Goal: Task Accomplishment & Management: Manage account settings

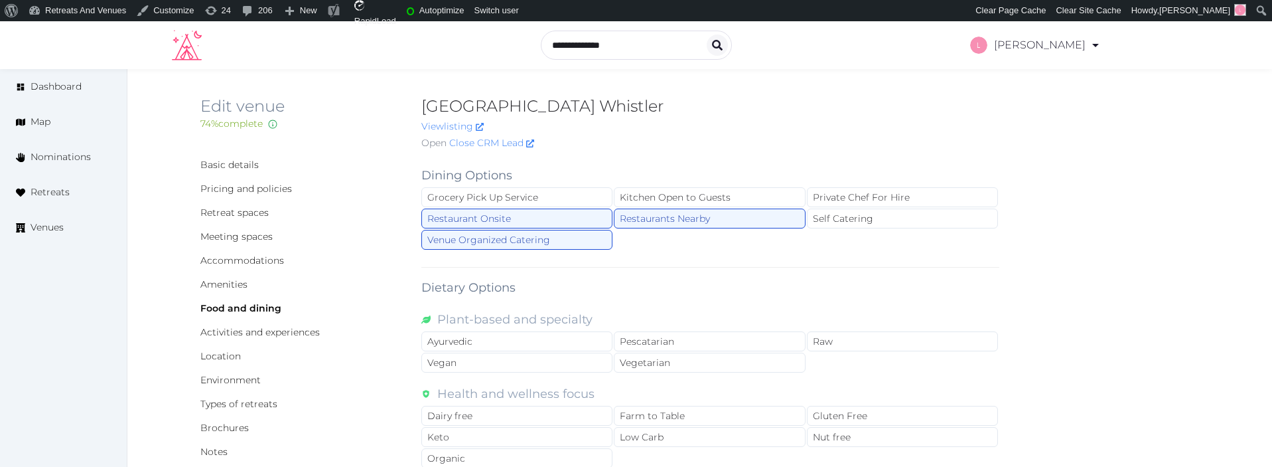
scroll to position [75, 0]
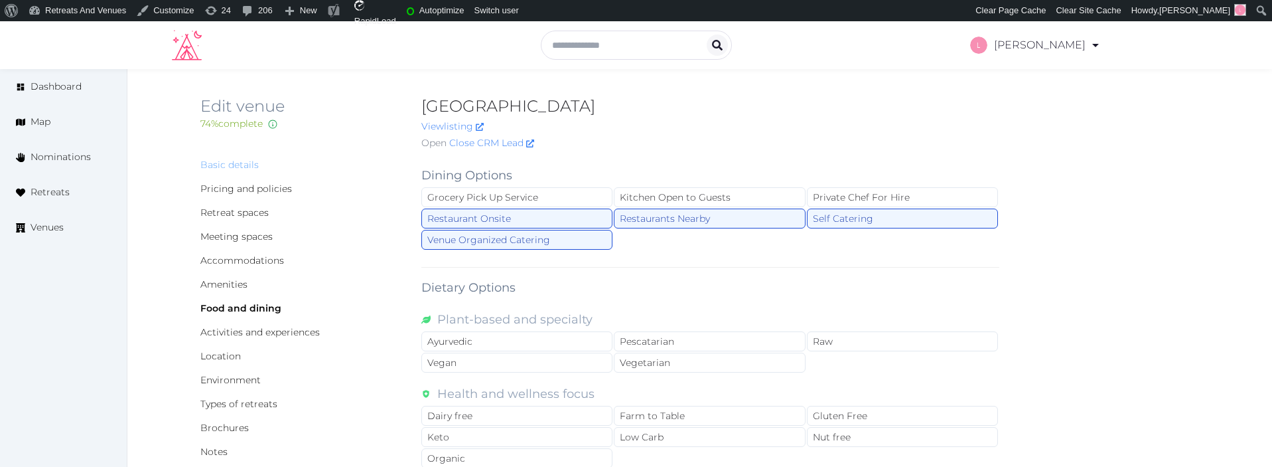
click at [234, 167] on link "Basic details" at bounding box center [229, 165] width 58 height 12
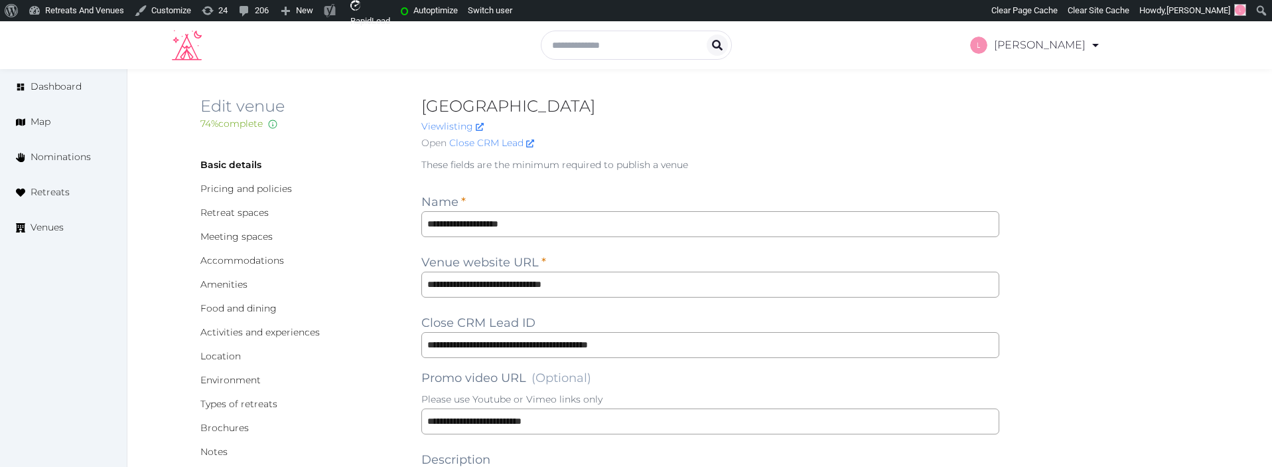
scroll to position [1655, 0]
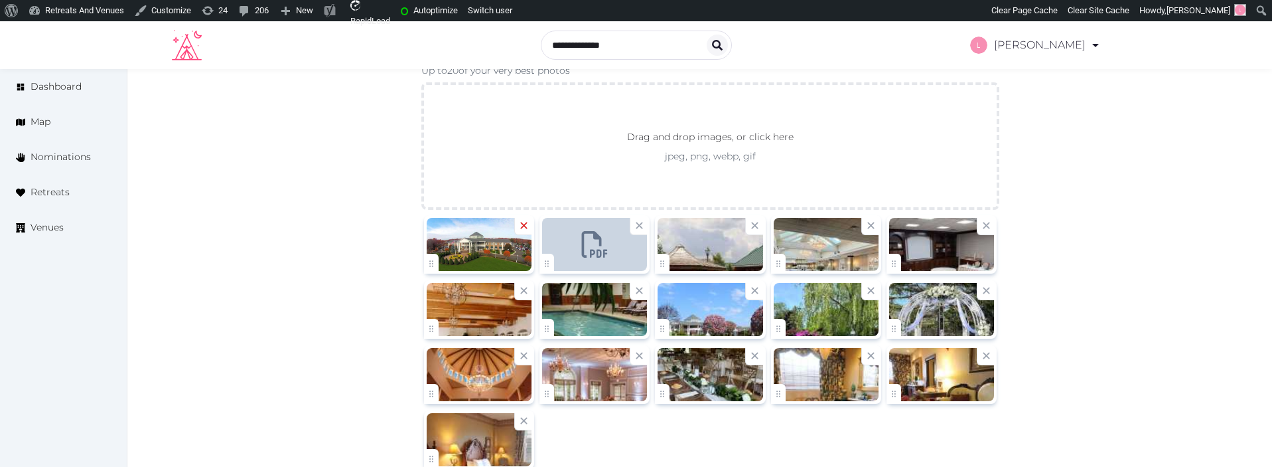
click at [522, 222] on icon at bounding box center [524, 225] width 13 height 13
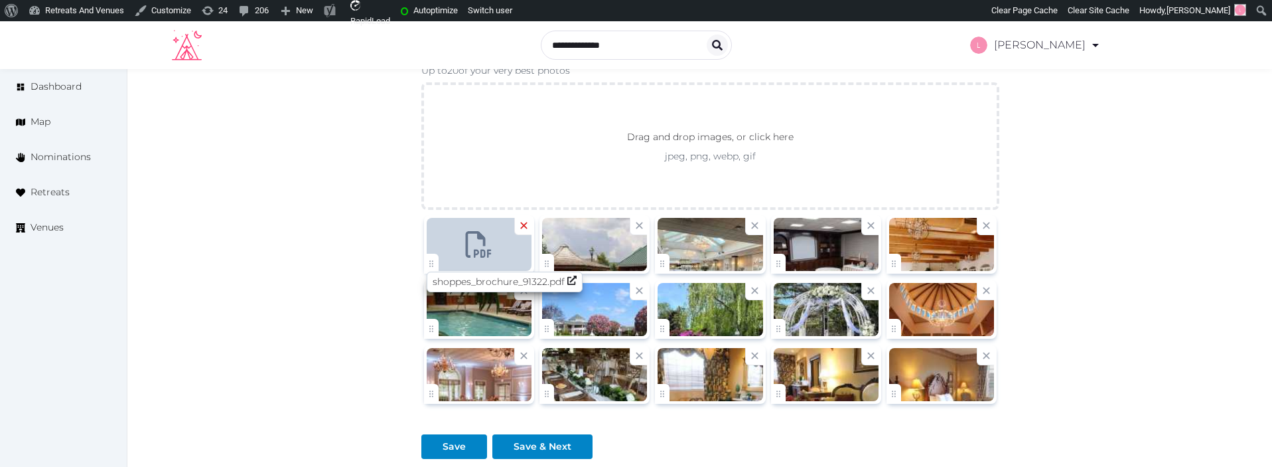
click at [527, 223] on icon at bounding box center [524, 225] width 13 height 13
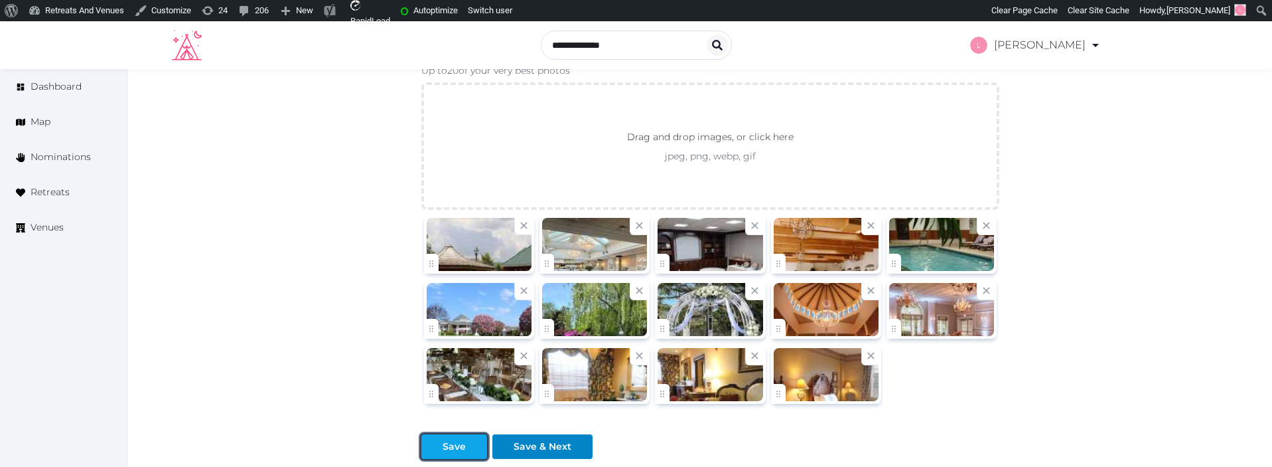
click at [436, 442] on div at bounding box center [432, 446] width 16 height 14
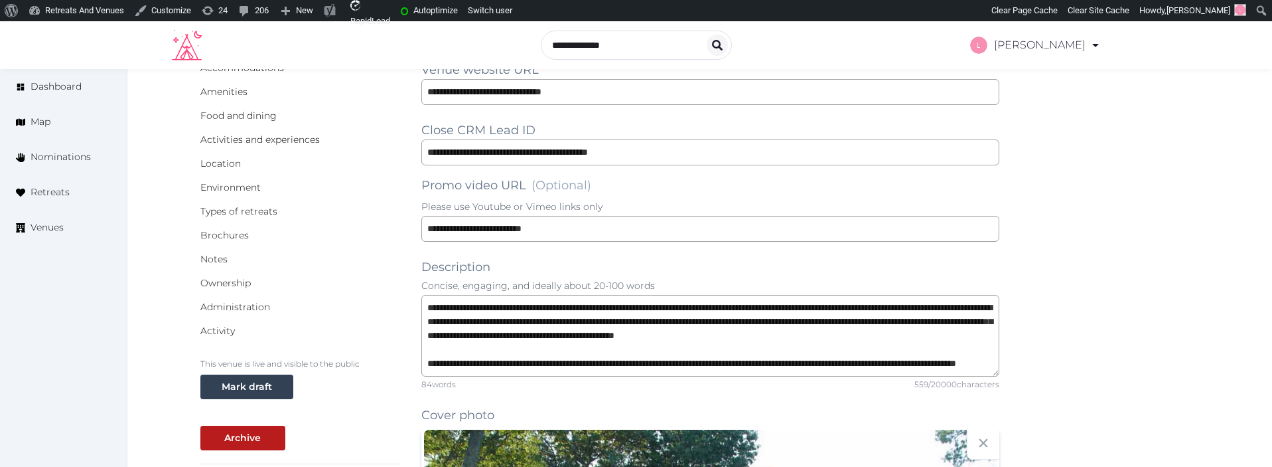
scroll to position [13, 0]
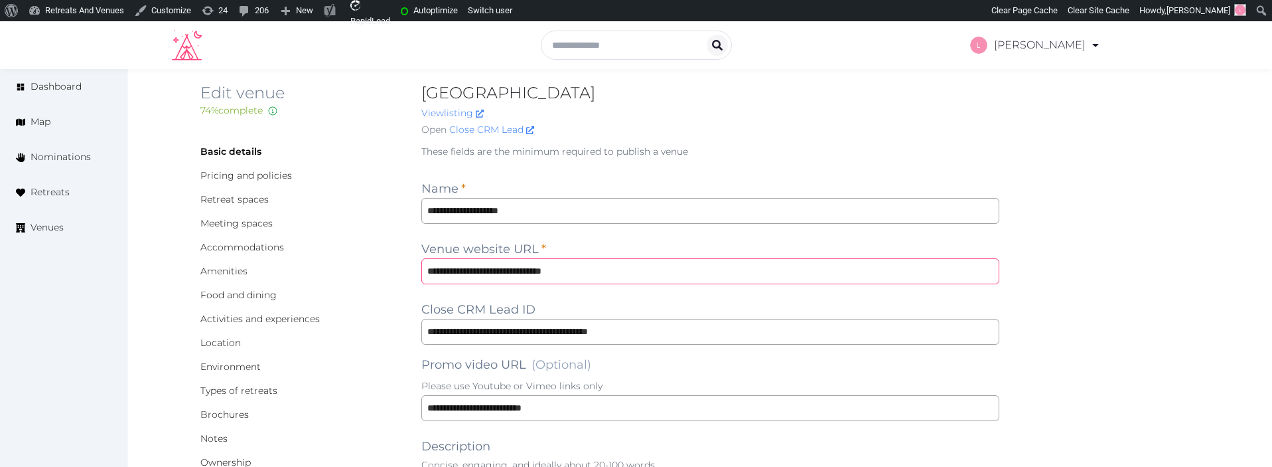
click at [448, 273] on input "**********" at bounding box center [710, 271] width 579 height 26
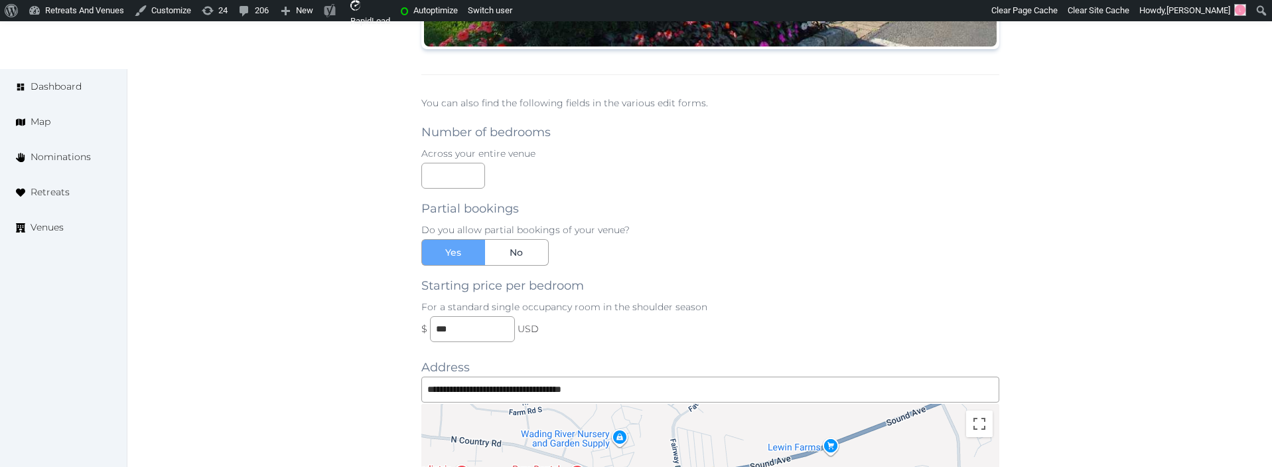
scroll to position [1732, 0]
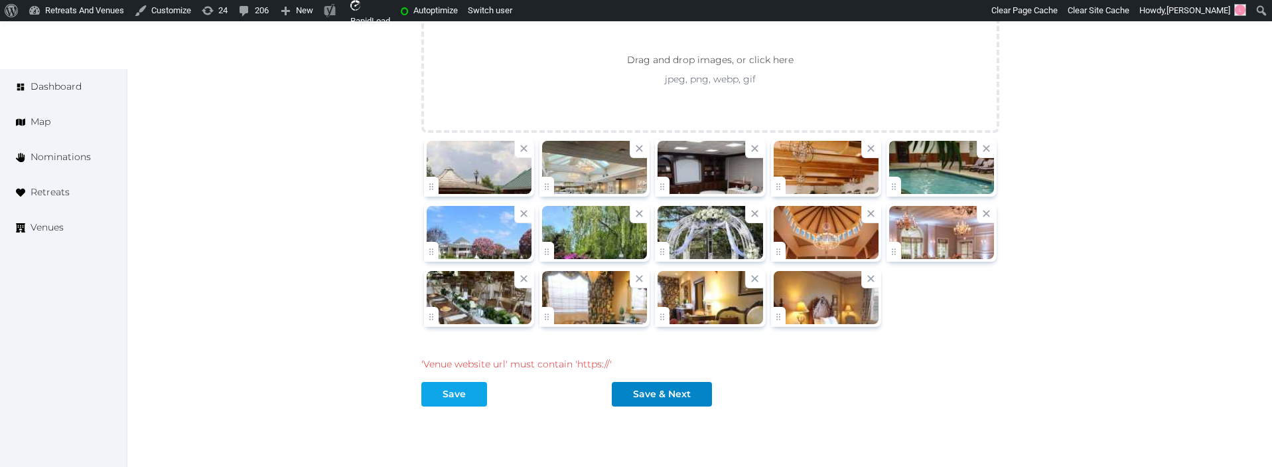
type input "**********"
click at [476, 398] on div at bounding box center [477, 394] width 16 height 14
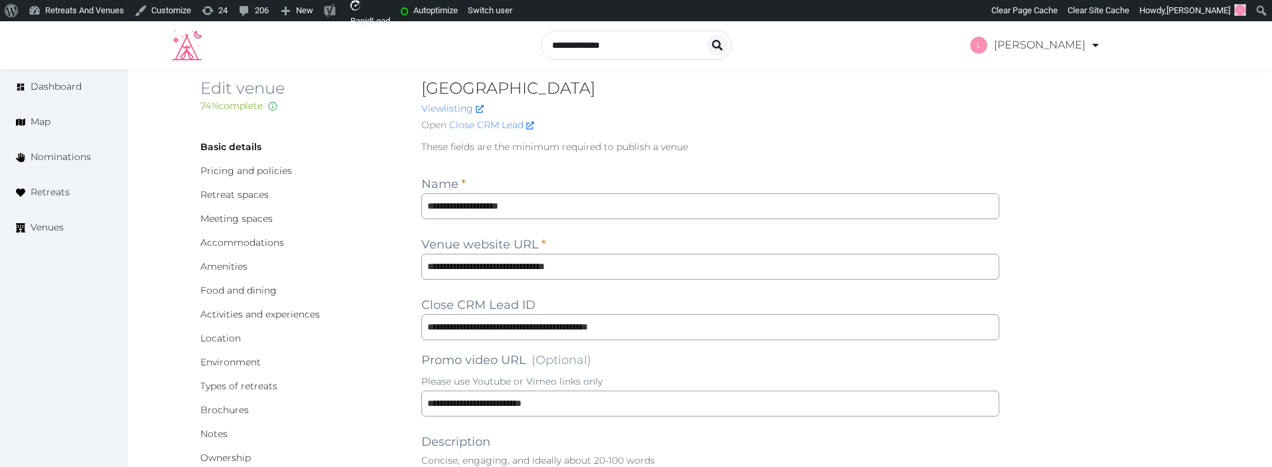
scroll to position [0, 0]
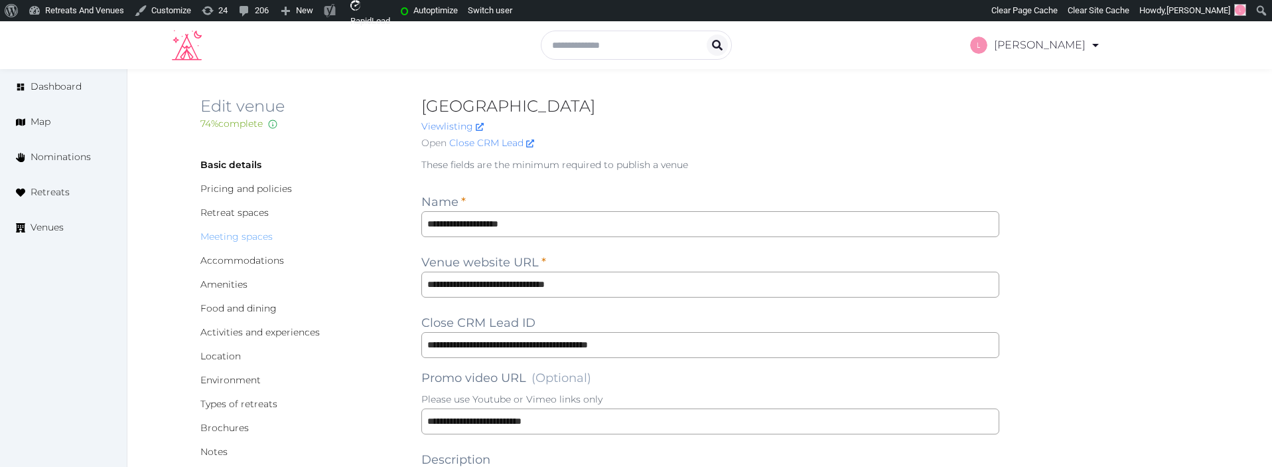
click at [232, 239] on link "Meeting spaces" at bounding box center [236, 236] width 72 height 12
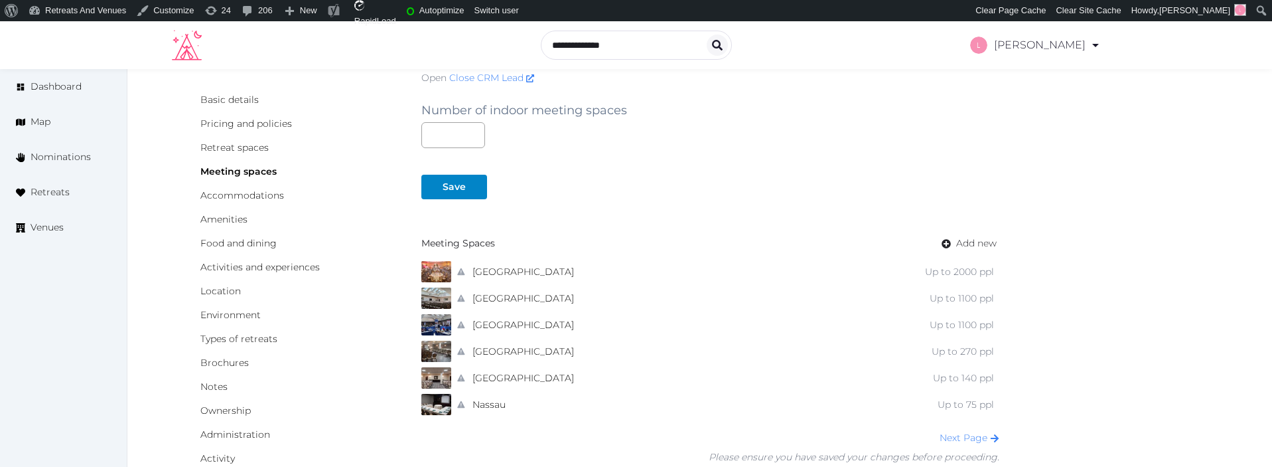
scroll to position [64, 0]
click at [240, 197] on link "Accommodations" at bounding box center [242, 196] width 84 height 12
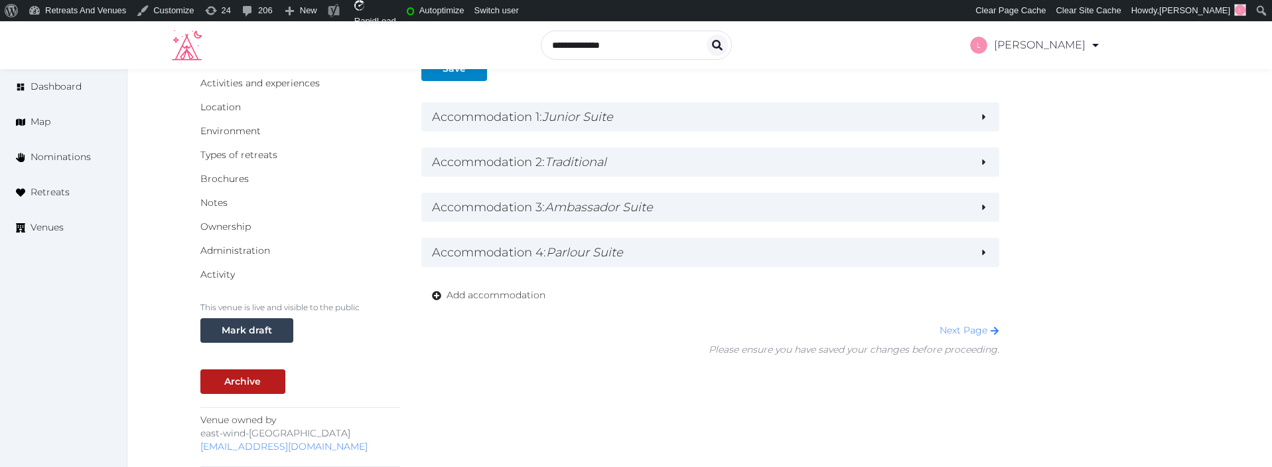
scroll to position [281, 0]
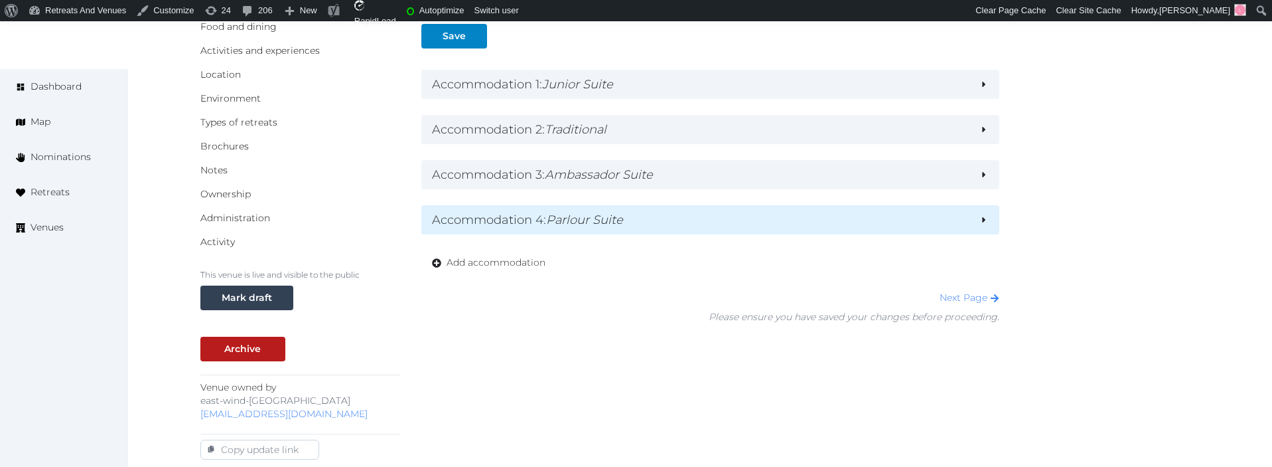
click at [642, 219] on h2 "Accommodation 4 : Parlour Suite" at bounding box center [701, 219] width 538 height 19
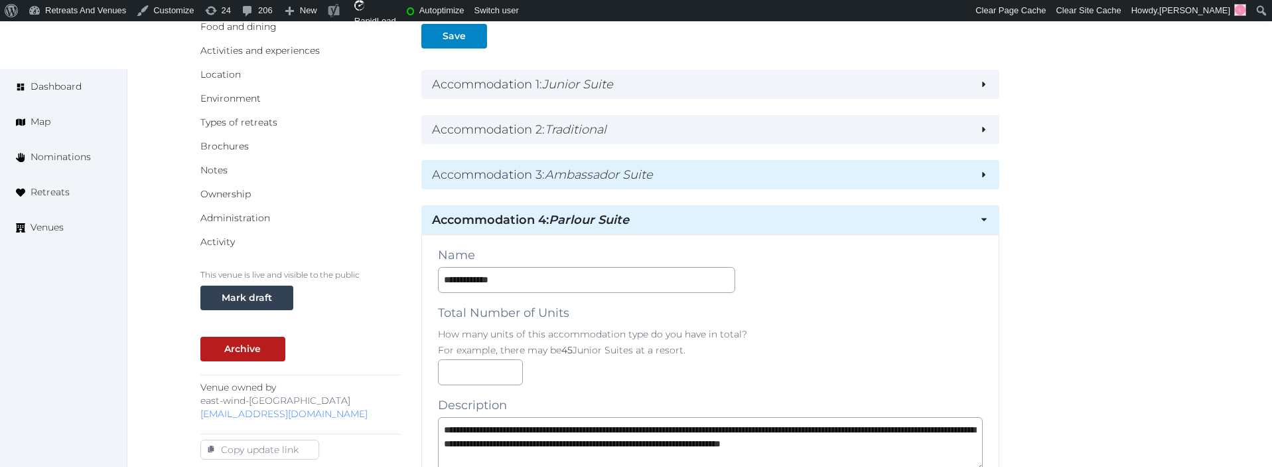
click at [650, 171] on em "Ambassador Suite" at bounding box center [599, 174] width 108 height 15
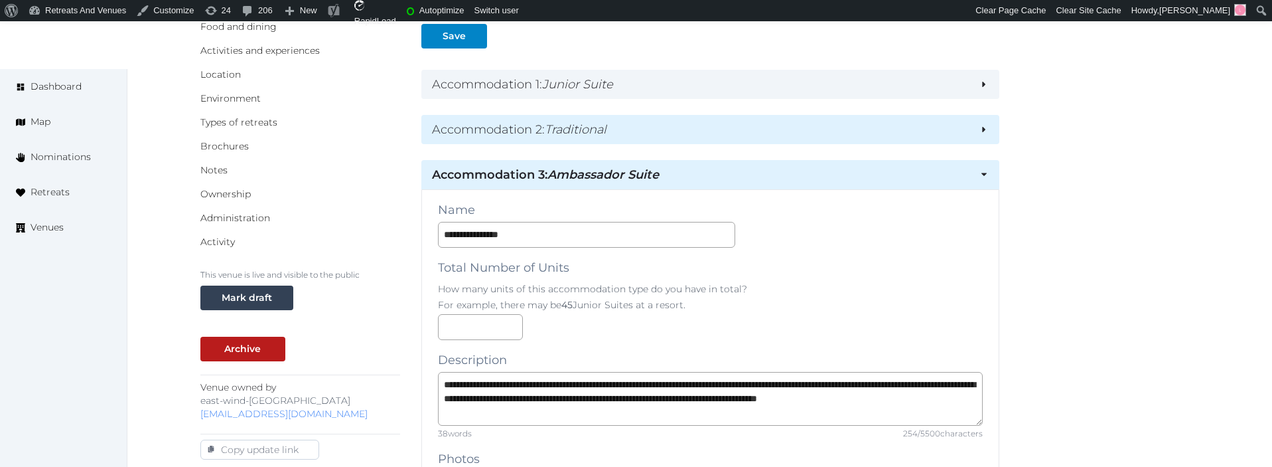
click at [653, 134] on h2 "Accommodation 2 : Traditional" at bounding box center [701, 129] width 538 height 19
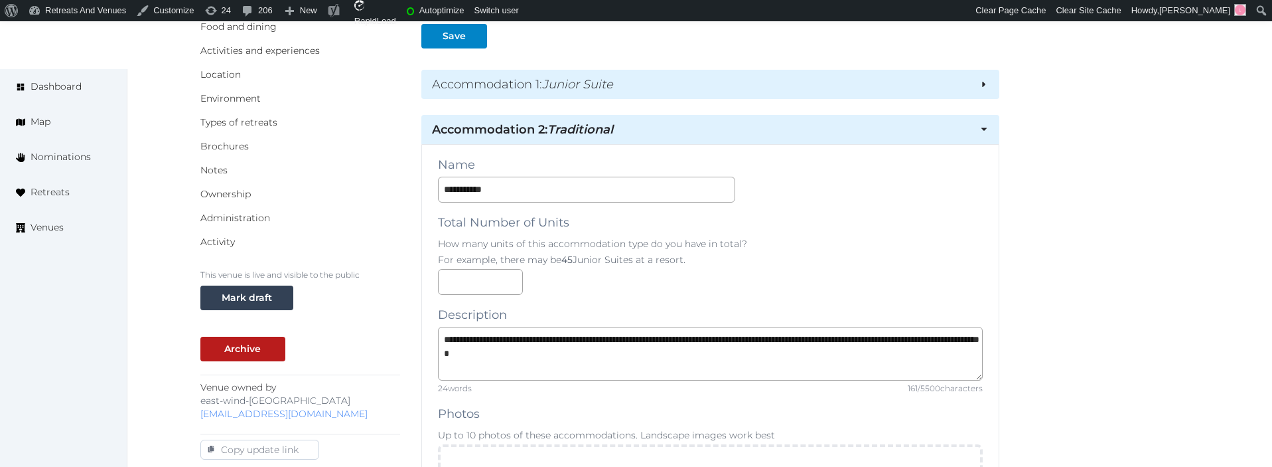
click at [660, 84] on h2 "Accommodation 1 : Junior Suite" at bounding box center [701, 84] width 538 height 19
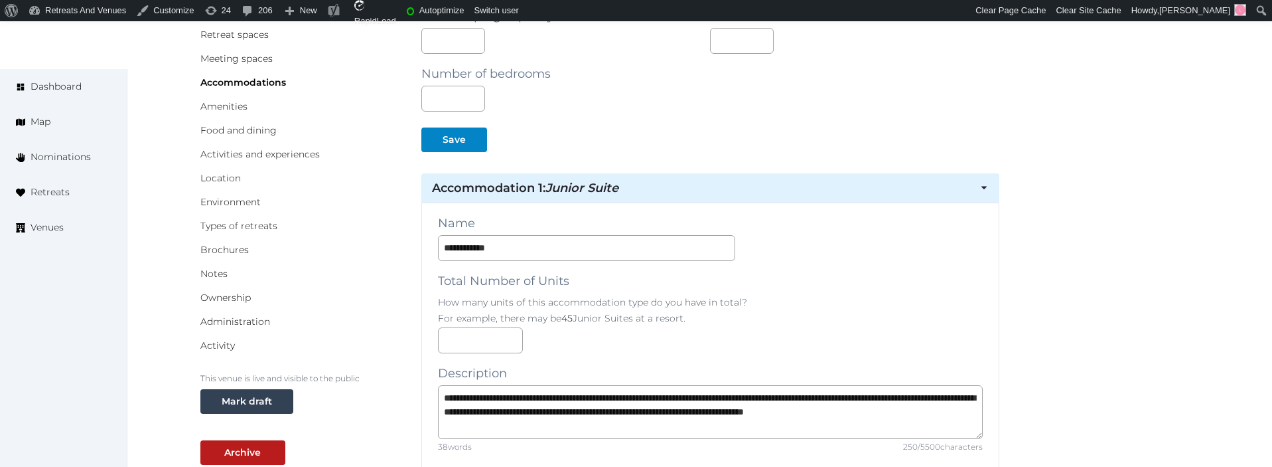
scroll to position [8, 0]
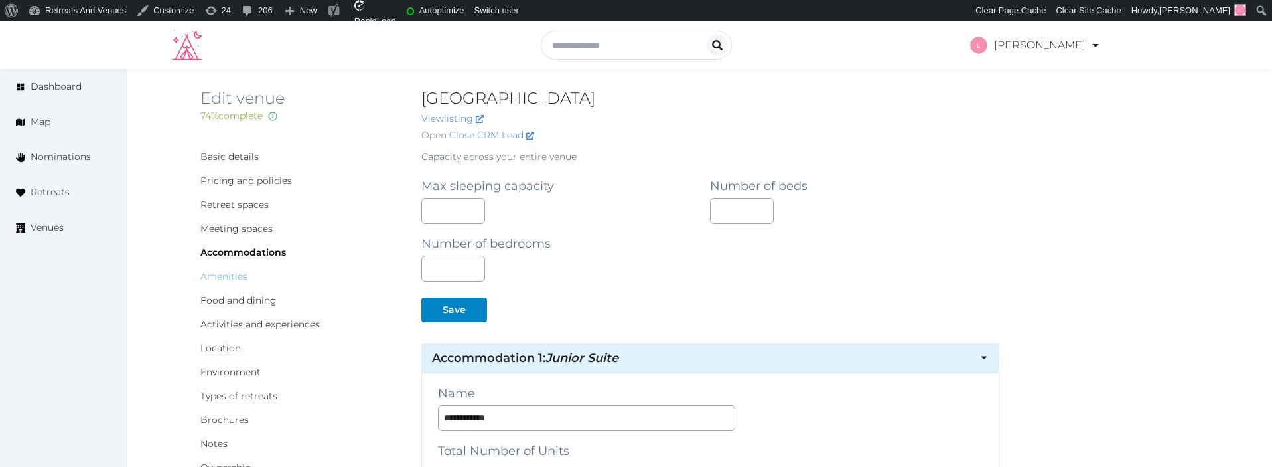
click at [228, 277] on link "Amenities" at bounding box center [223, 276] width 47 height 12
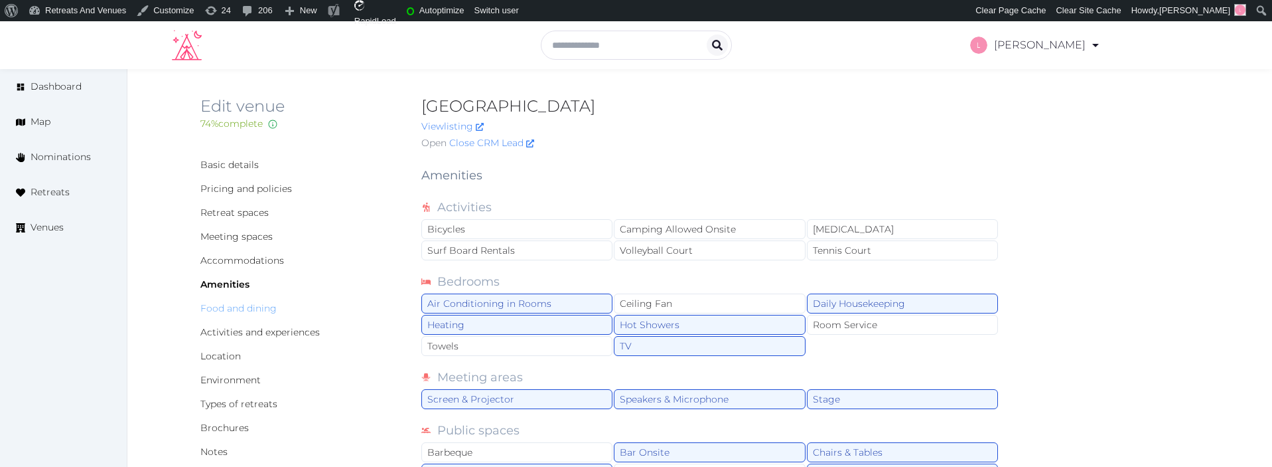
click at [232, 307] on link "Food and dining" at bounding box center [238, 308] width 76 height 12
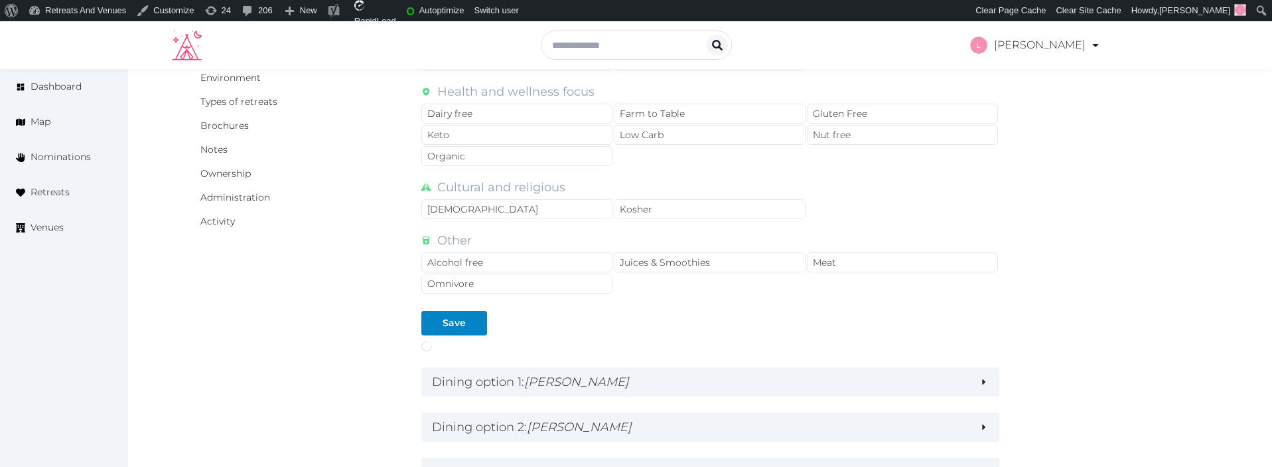
scroll to position [520, 0]
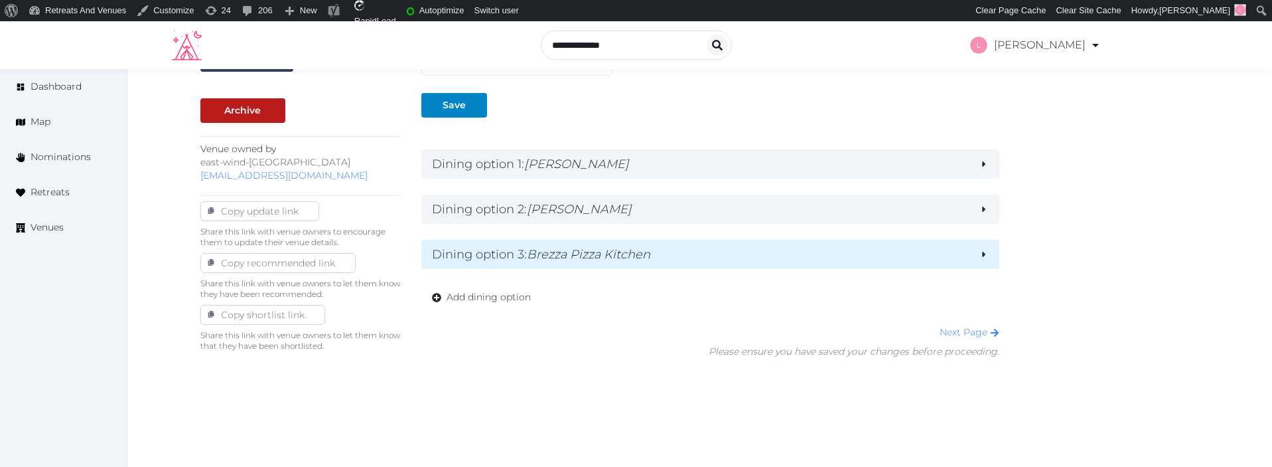
click at [617, 261] on h2 "Dining option 3 : Brezza Pizza Kitchen" at bounding box center [701, 254] width 538 height 19
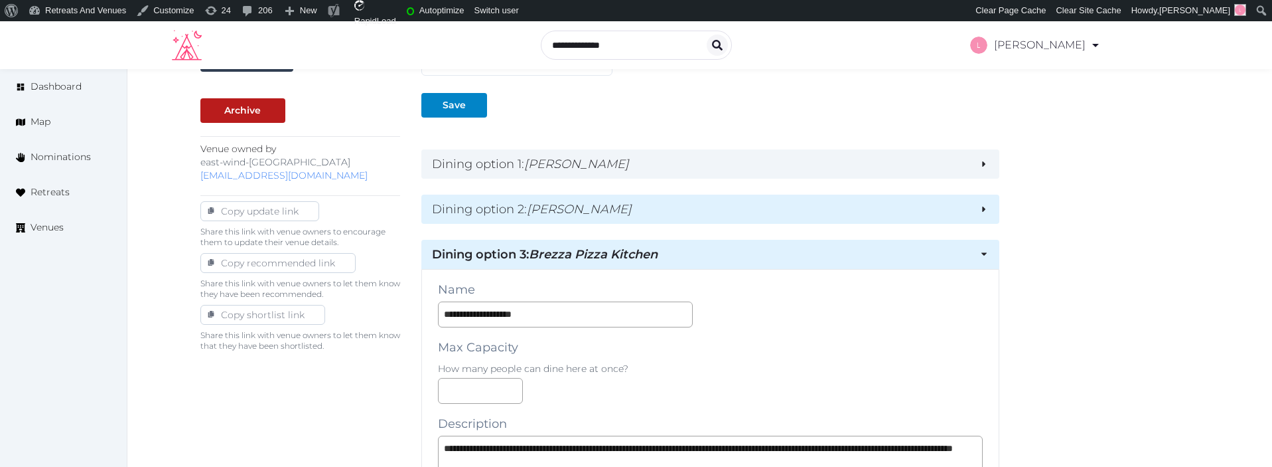
click at [624, 198] on div "Dining option 2 : [PERSON_NAME]" at bounding box center [710, 208] width 579 height 29
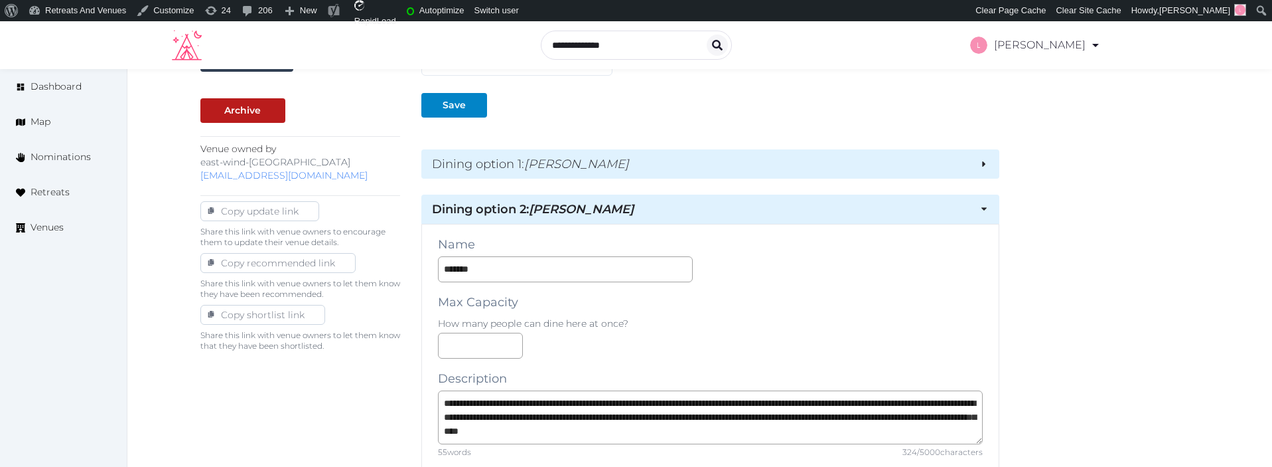
click at [631, 167] on h2 "Dining option 1 : [PERSON_NAME]" at bounding box center [701, 164] width 538 height 19
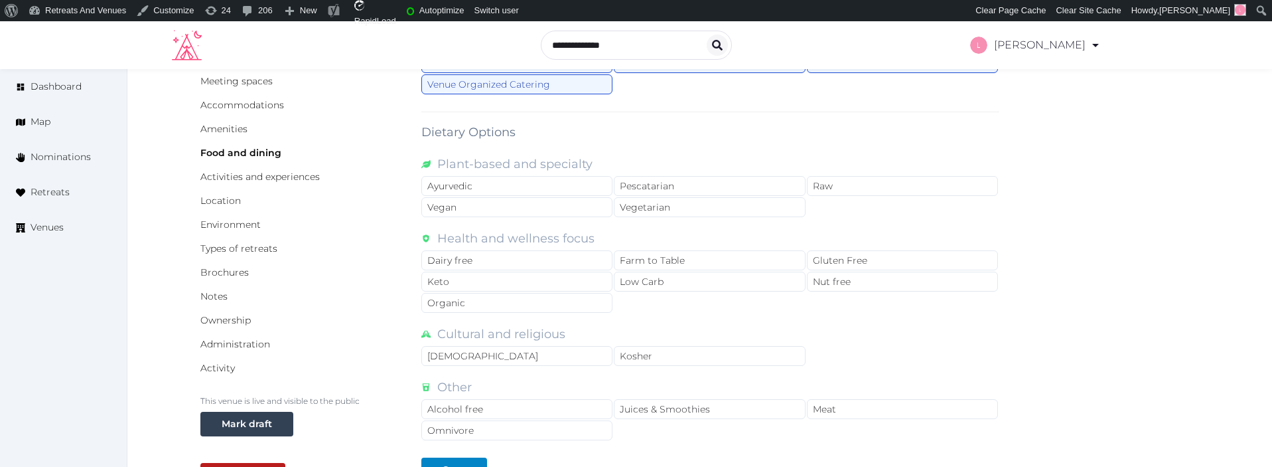
scroll to position [145, 0]
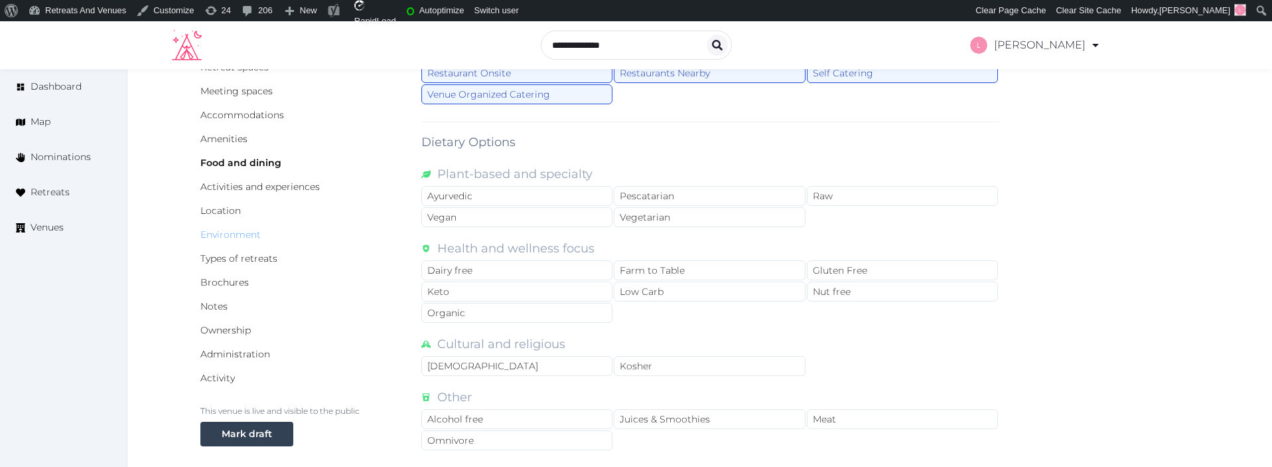
click at [231, 232] on link "Environment" at bounding box center [230, 234] width 60 height 12
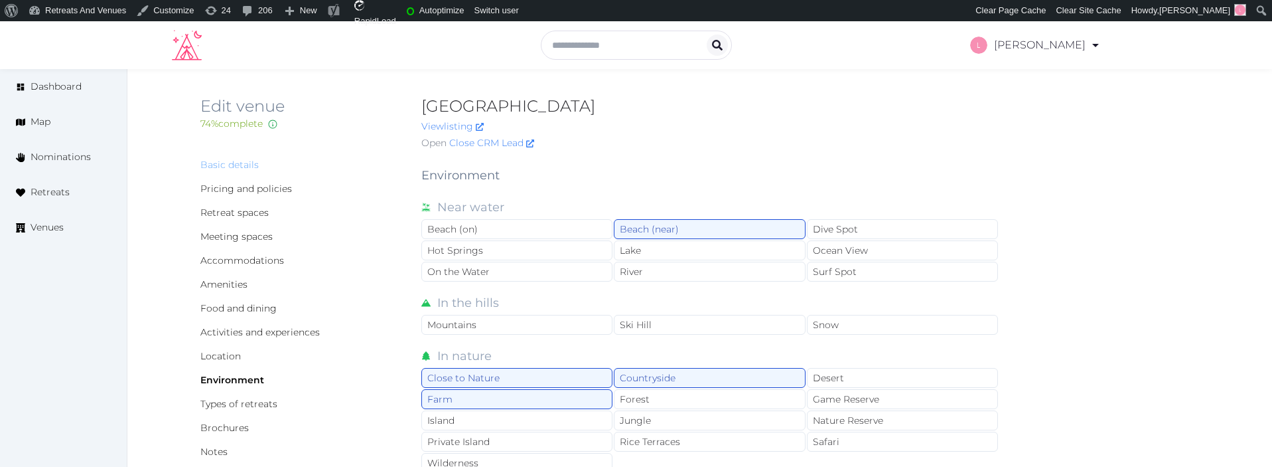
click at [240, 166] on link "Basic details" at bounding box center [229, 165] width 58 height 12
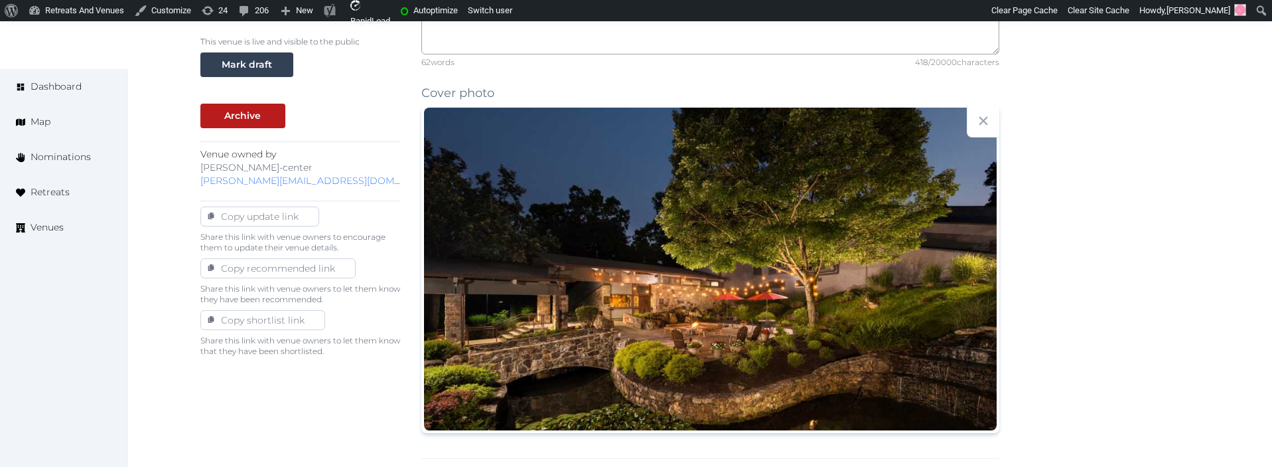
scroll to position [1547, 0]
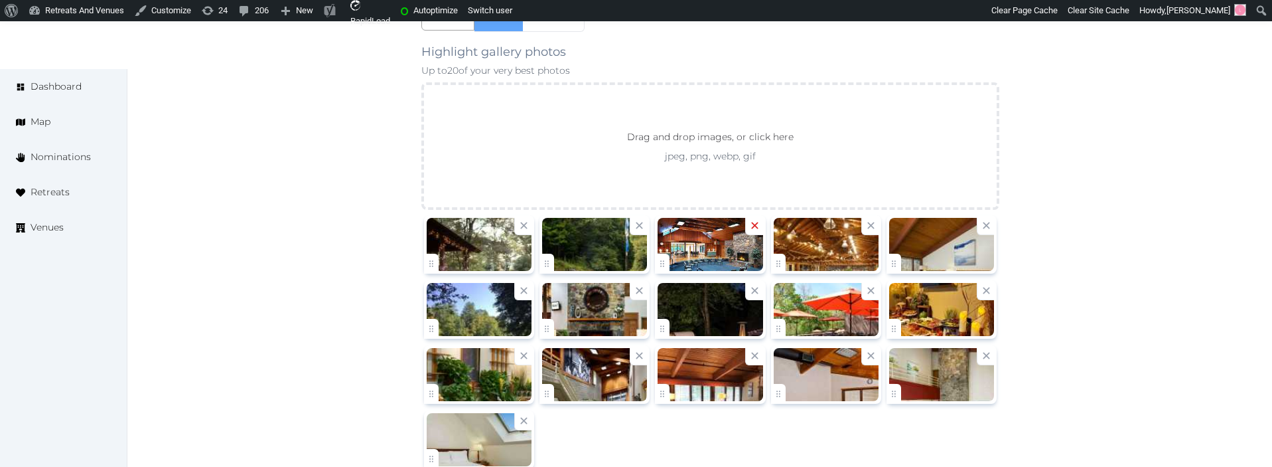
click at [755, 227] on icon at bounding box center [755, 225] width 13 height 13
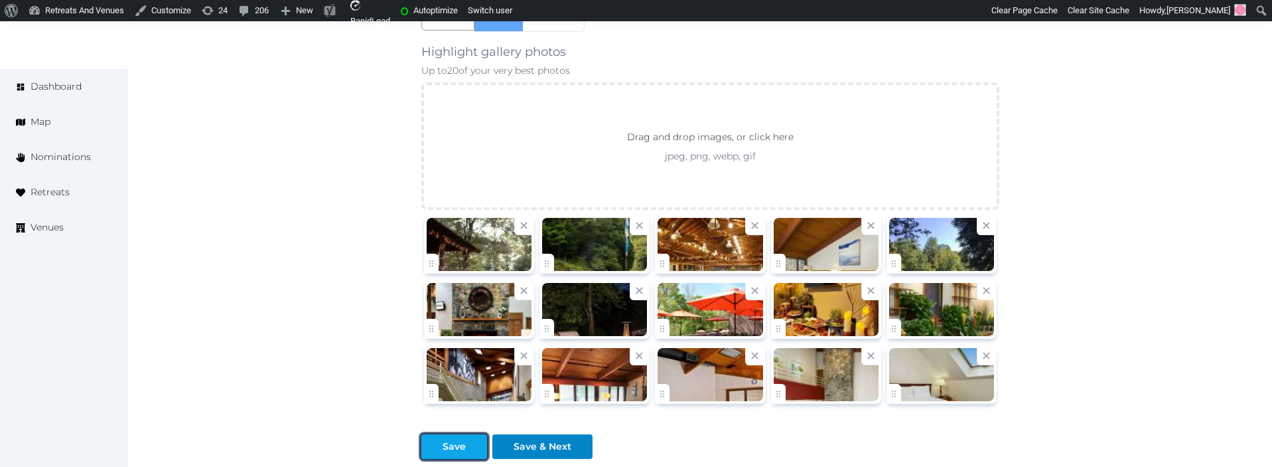
click at [443, 447] on div "Save" at bounding box center [454, 446] width 23 height 14
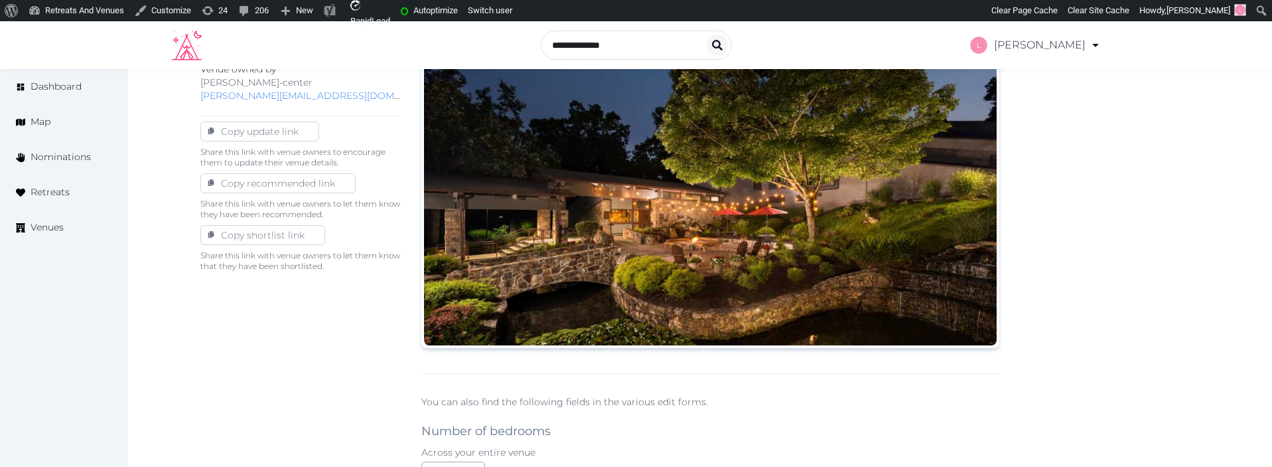
scroll to position [38, 0]
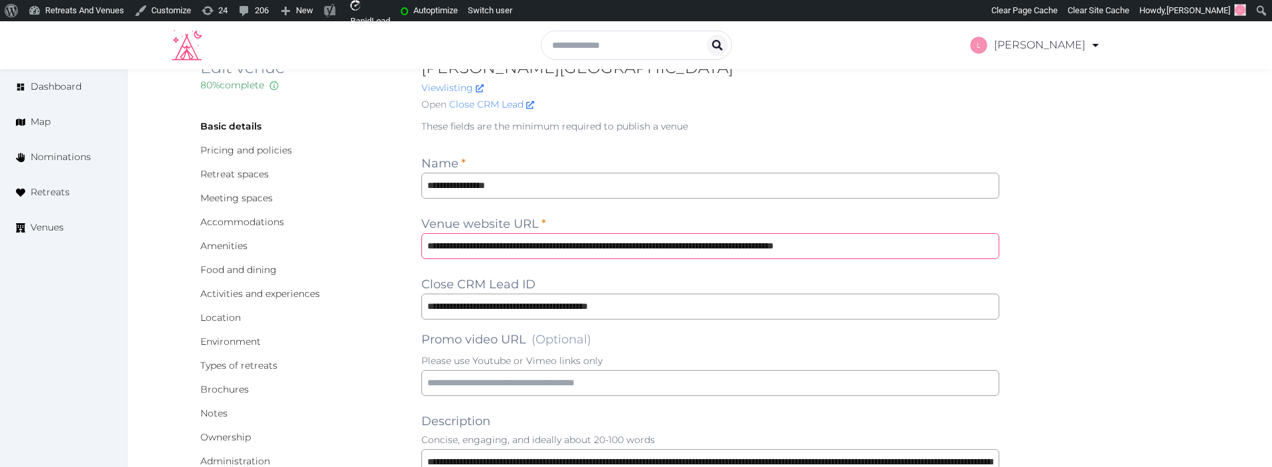
click at [447, 246] on input "**********" at bounding box center [710, 246] width 579 height 26
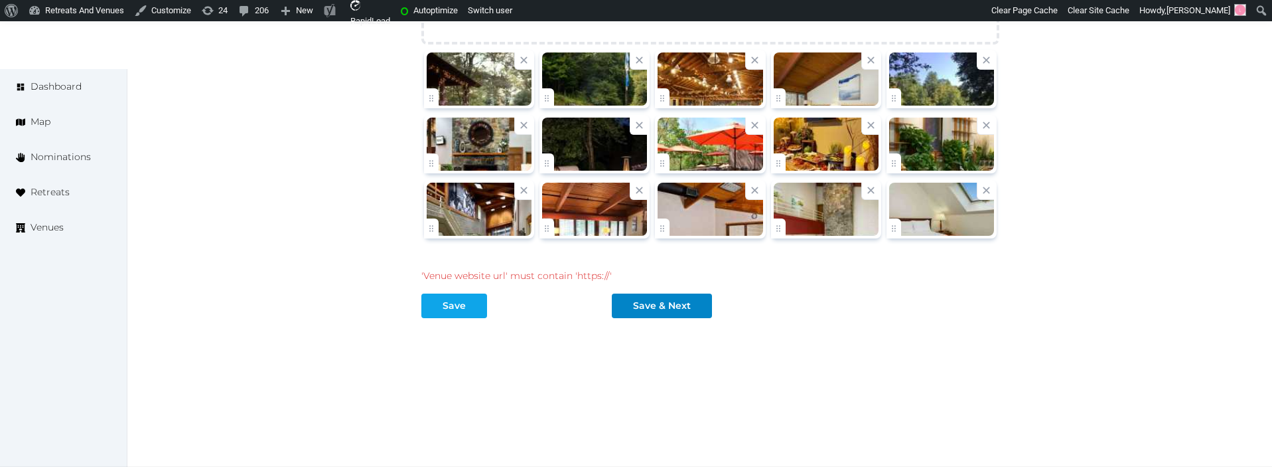
type input "**********"
click at [466, 313] on button "Save" at bounding box center [454, 305] width 66 height 25
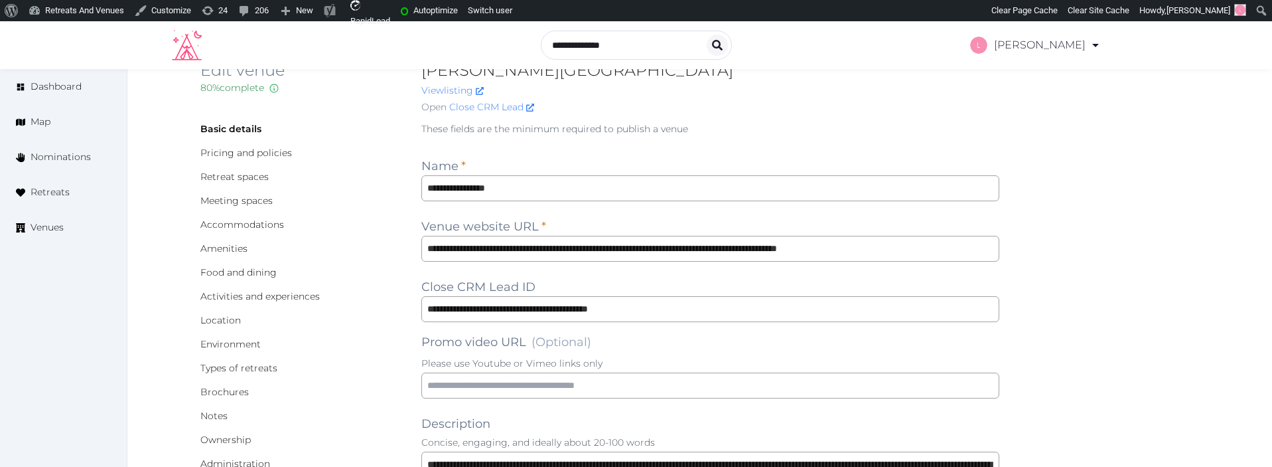
scroll to position [0, 0]
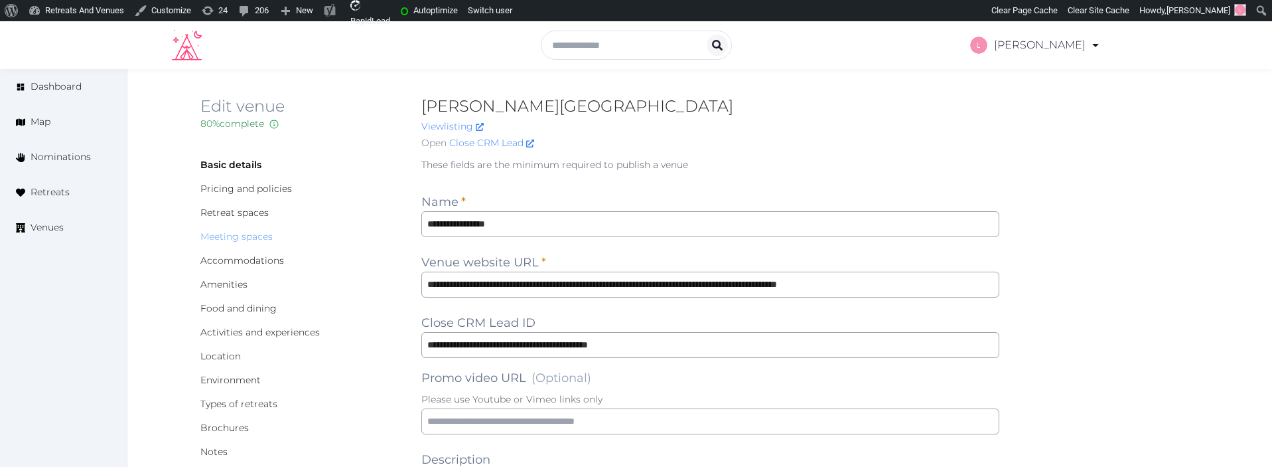
click at [227, 234] on link "Meeting spaces" at bounding box center [236, 236] width 72 height 12
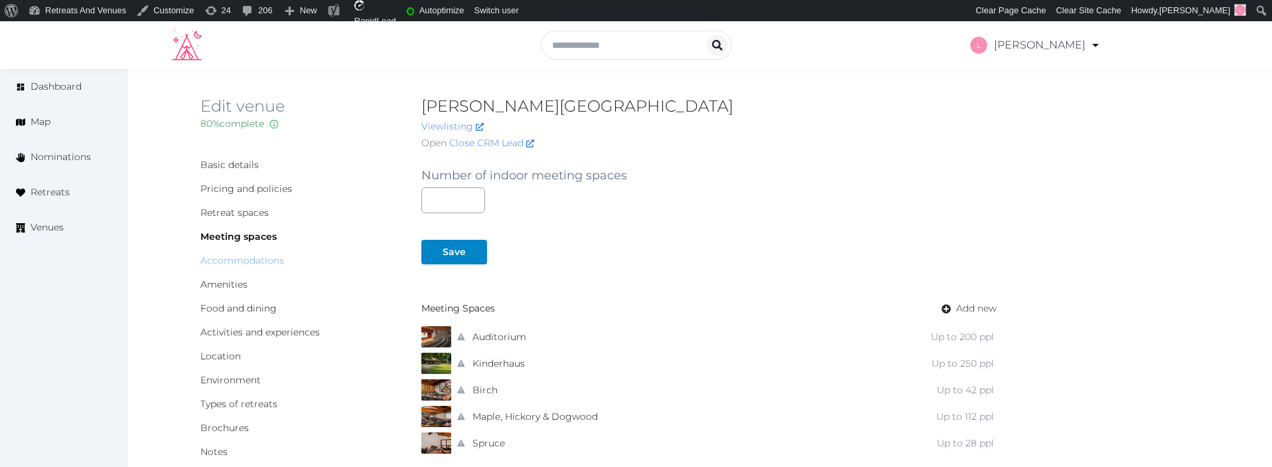
click at [218, 259] on link "Accommodations" at bounding box center [242, 260] width 84 height 12
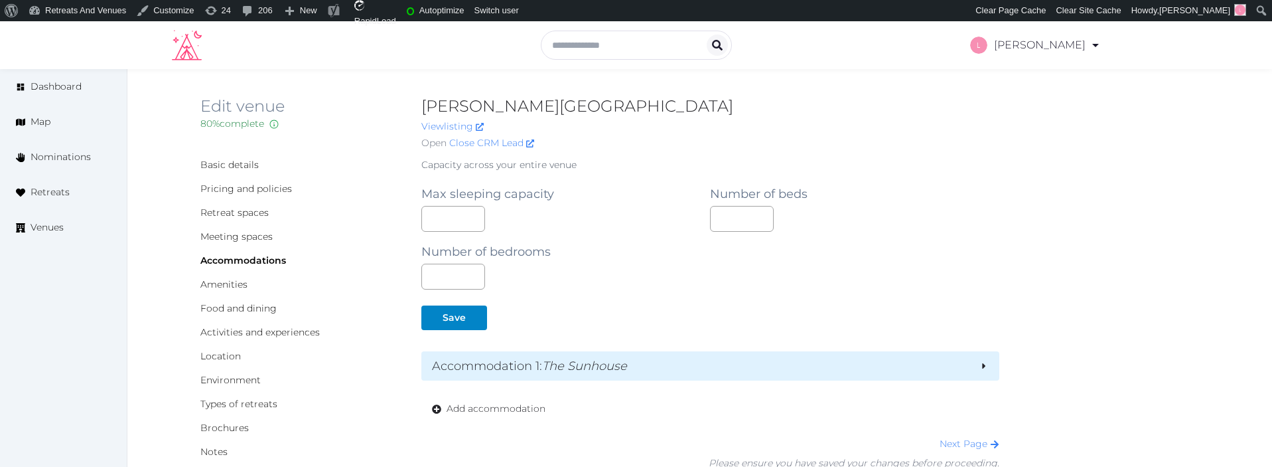
click at [580, 358] on em "The Sunhouse" at bounding box center [584, 365] width 85 height 15
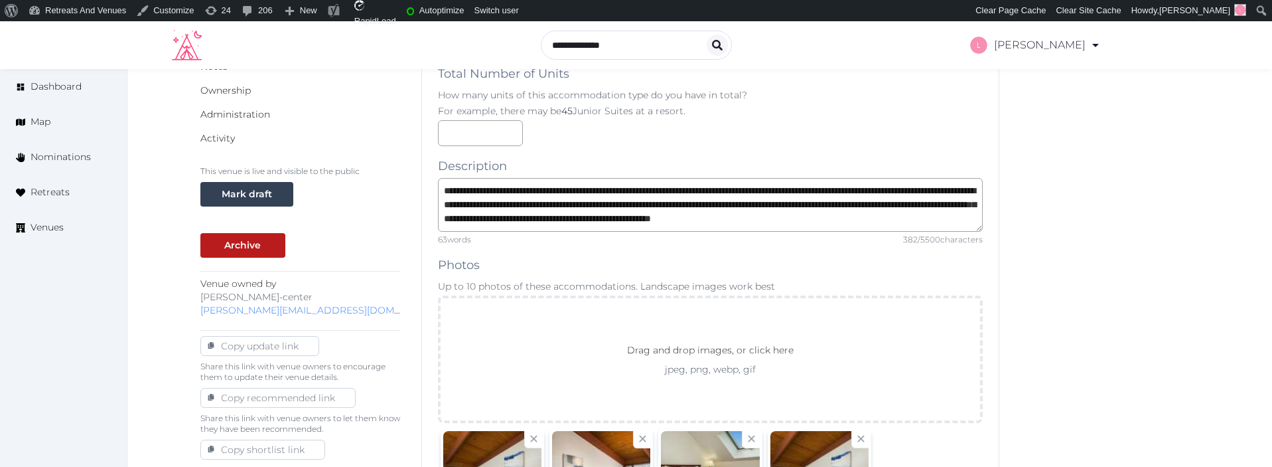
scroll to position [111, 0]
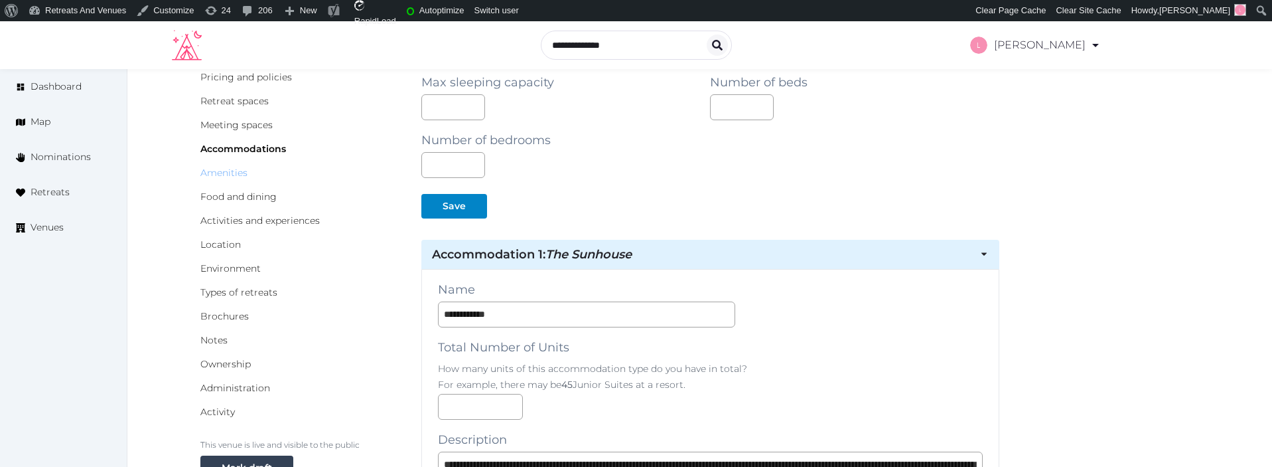
click at [228, 174] on link "Amenities" at bounding box center [223, 173] width 47 height 12
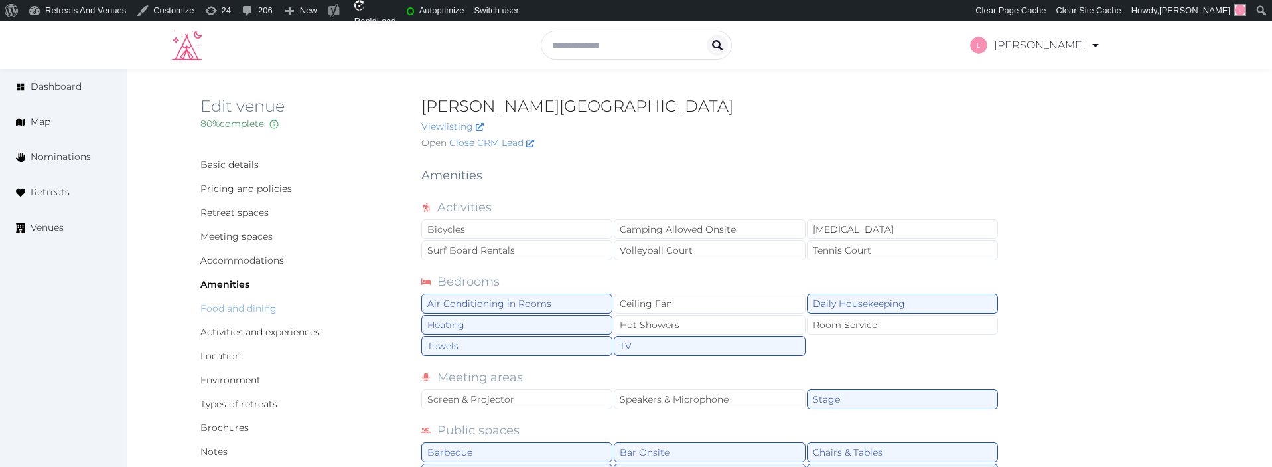
click at [238, 307] on link "Food and dining" at bounding box center [238, 308] width 76 height 12
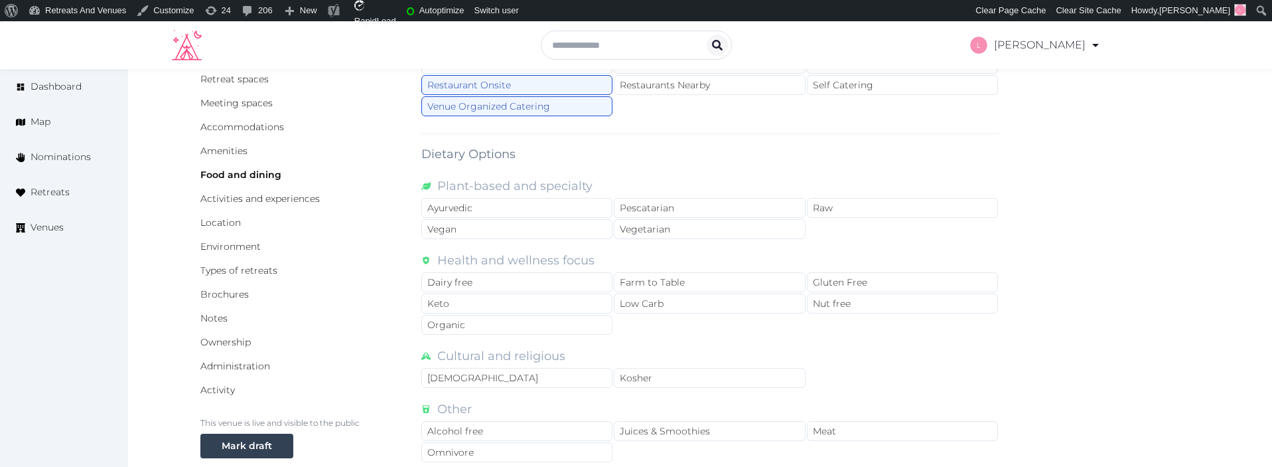
scroll to position [387, 0]
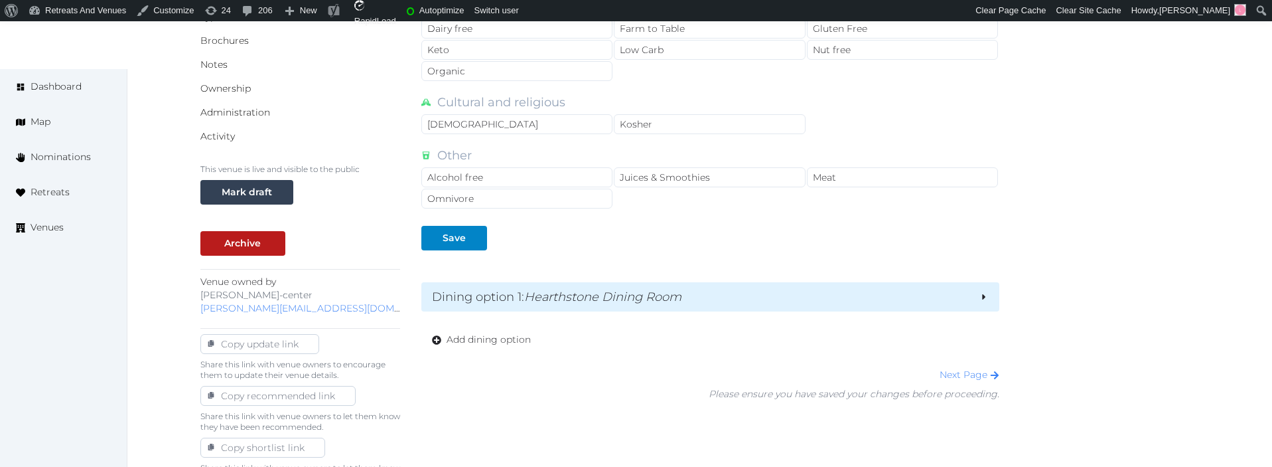
click at [756, 299] on h2 "Dining option 1 : Hearthstone Dining Room" at bounding box center [701, 296] width 538 height 19
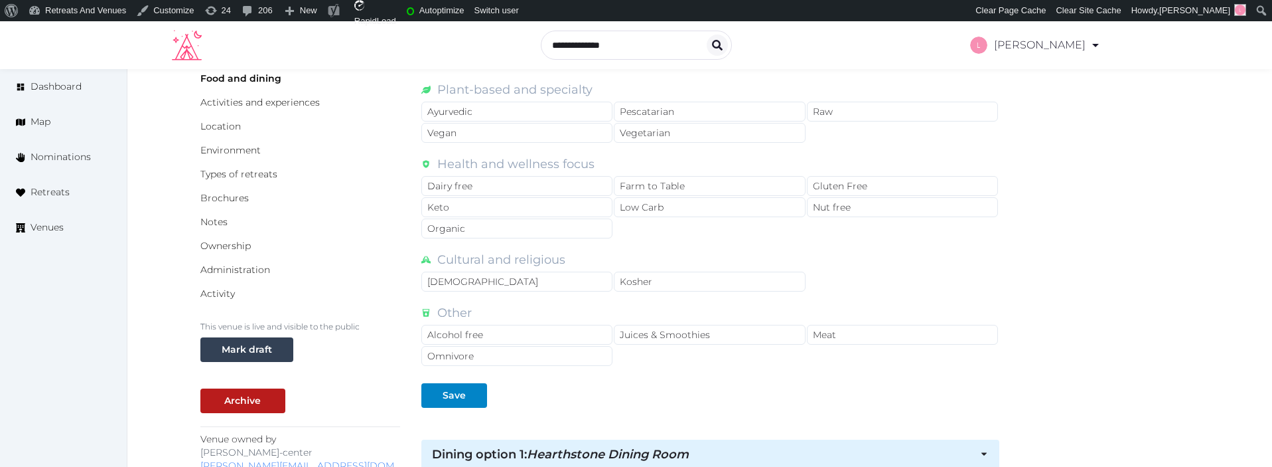
scroll to position [71, 0]
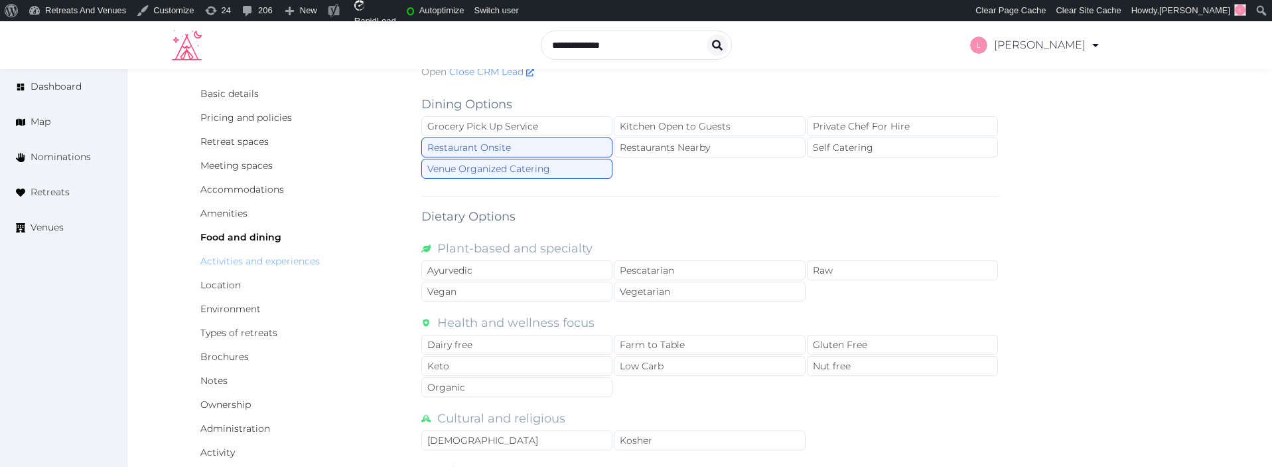
click at [226, 260] on link "Activities and experiences" at bounding box center [259, 261] width 119 height 12
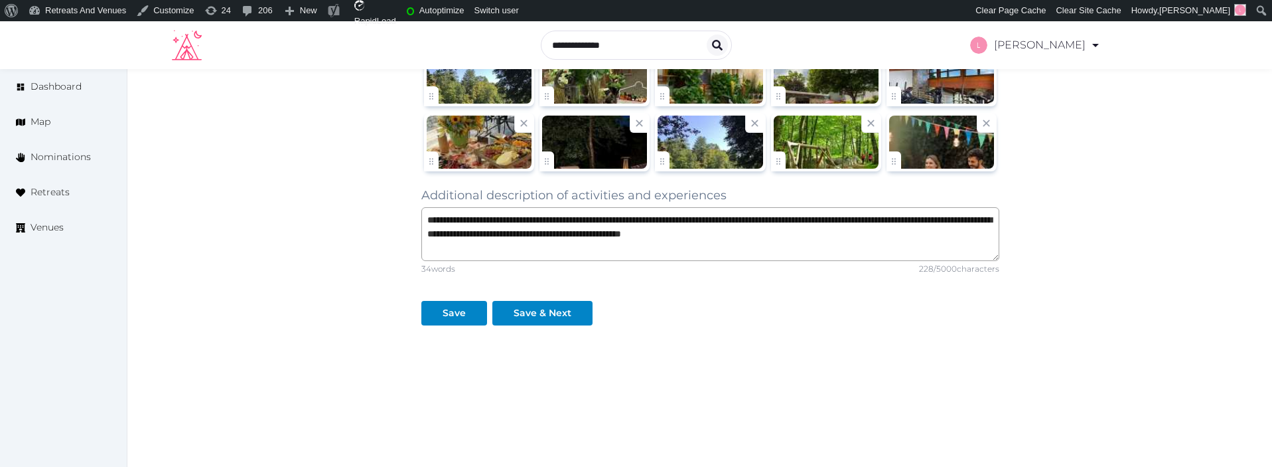
scroll to position [1086, 0]
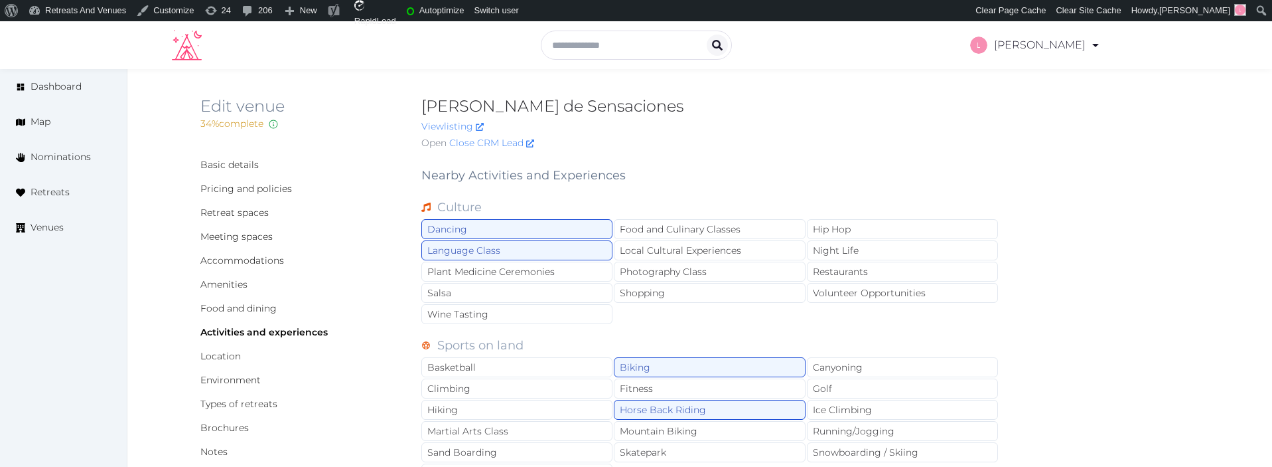
click at [757, 145] on div "Open Close CRM Lead" at bounding box center [710, 143] width 579 height 14
click at [205, 165] on link "Basic details" at bounding box center [229, 165] width 58 height 12
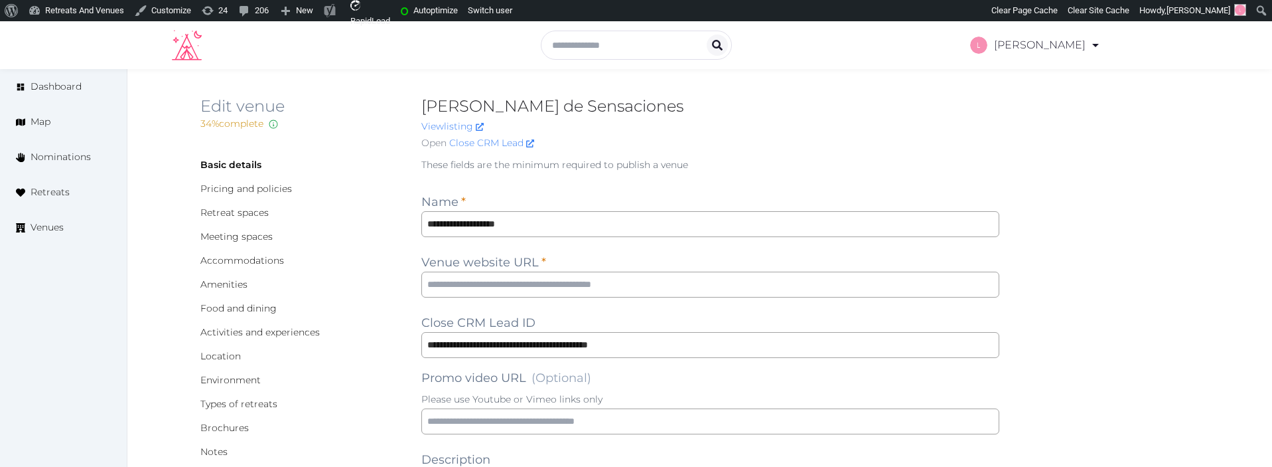
scroll to position [1631, 0]
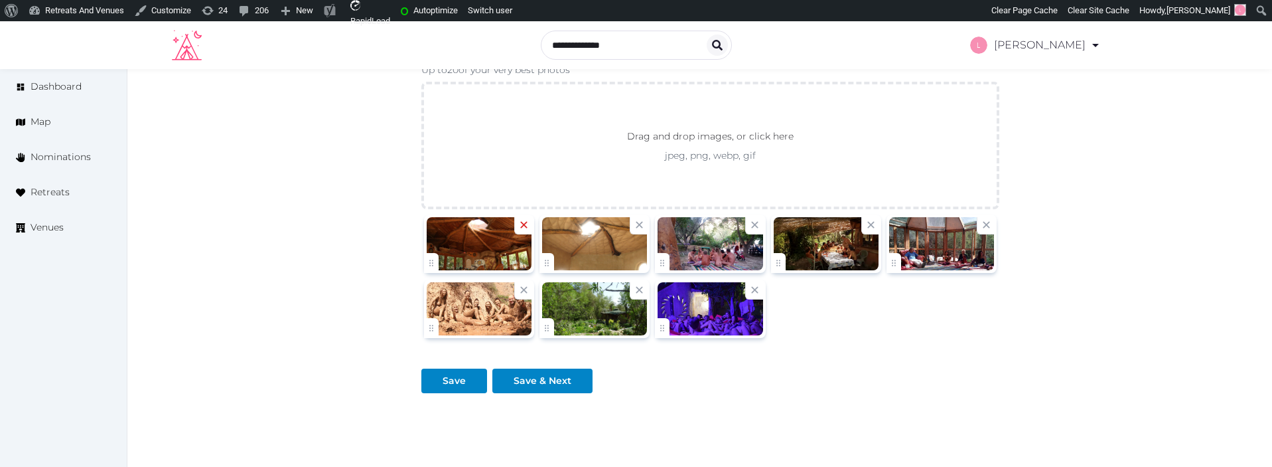
click at [530, 222] on icon at bounding box center [524, 224] width 13 height 13
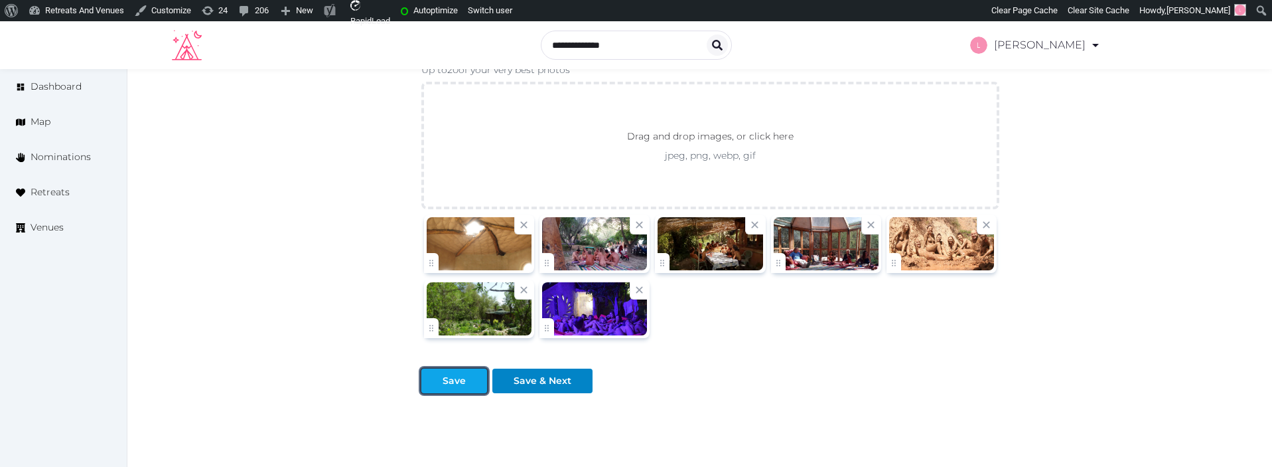
click at [435, 384] on div at bounding box center [432, 381] width 16 height 14
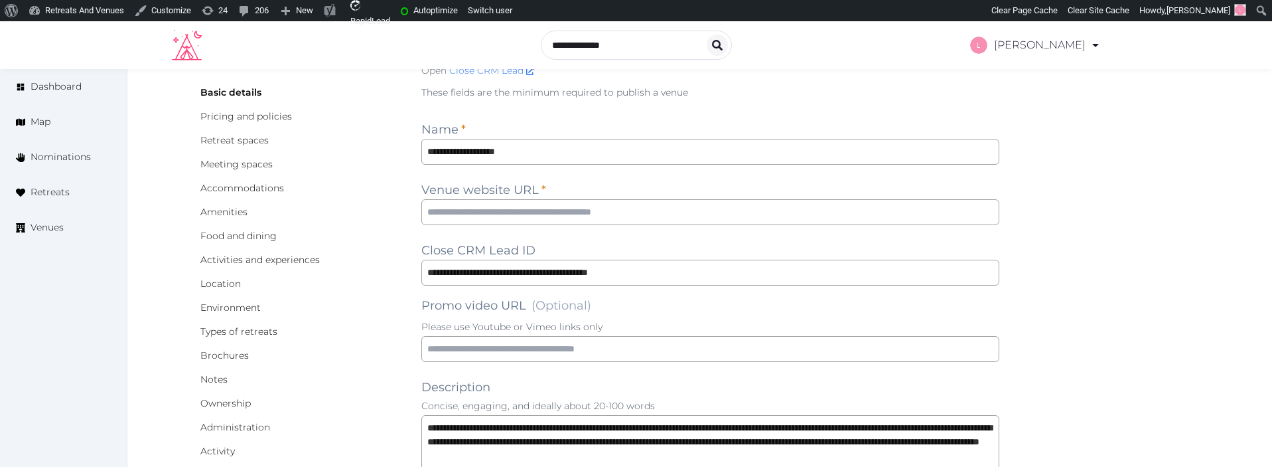
scroll to position [0, 0]
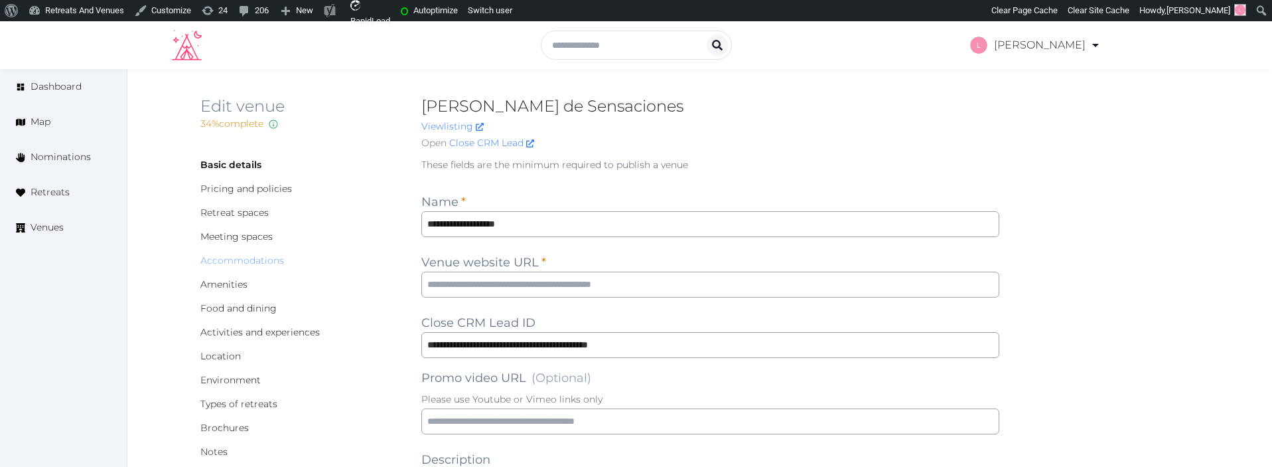
click at [222, 256] on link "Accommodations" at bounding box center [242, 260] width 84 height 12
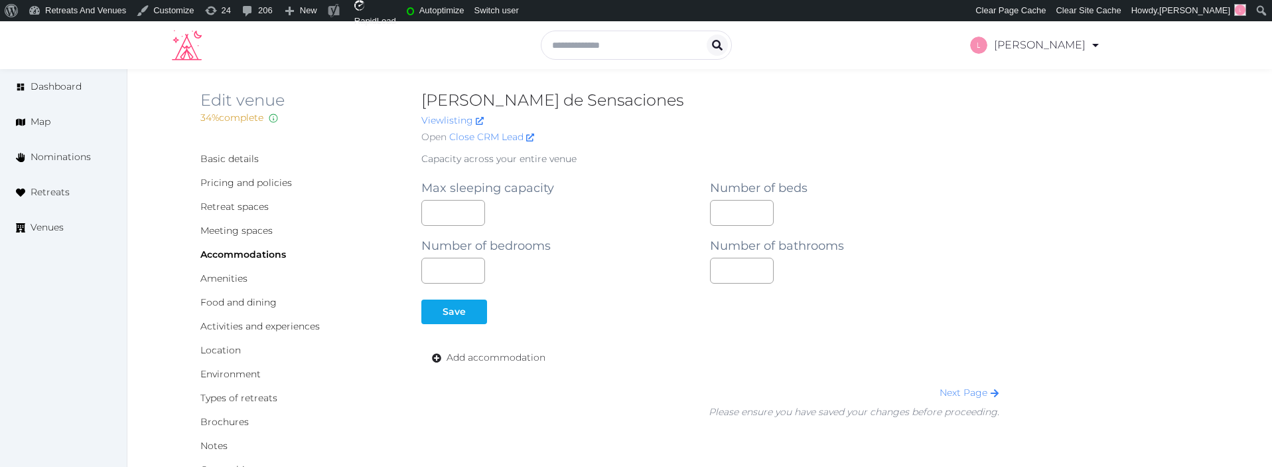
scroll to position [3, 0]
